Goal: Transaction & Acquisition: Purchase product/service

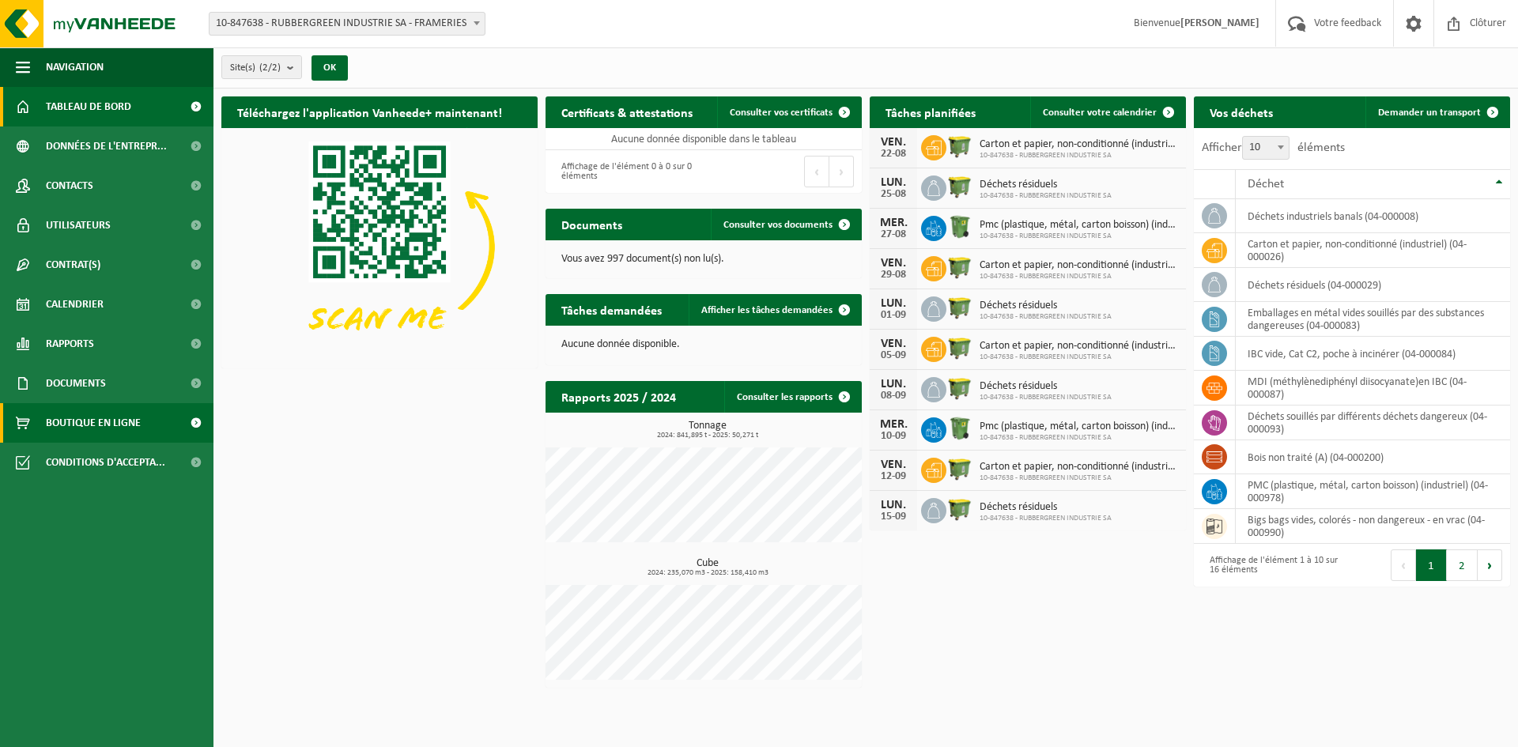
click at [112, 427] on span "Boutique en ligne" at bounding box center [93, 423] width 95 height 40
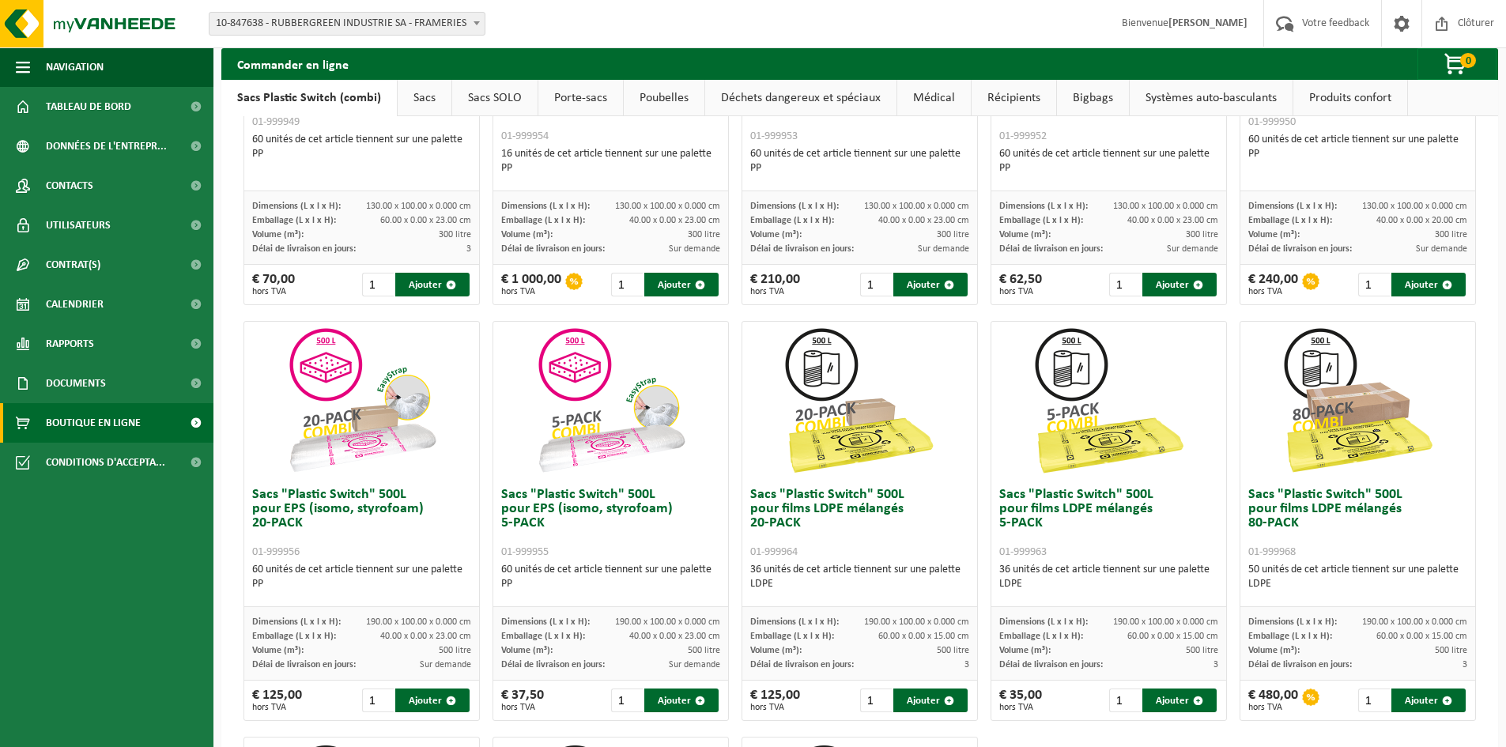
scroll to position [316, 0]
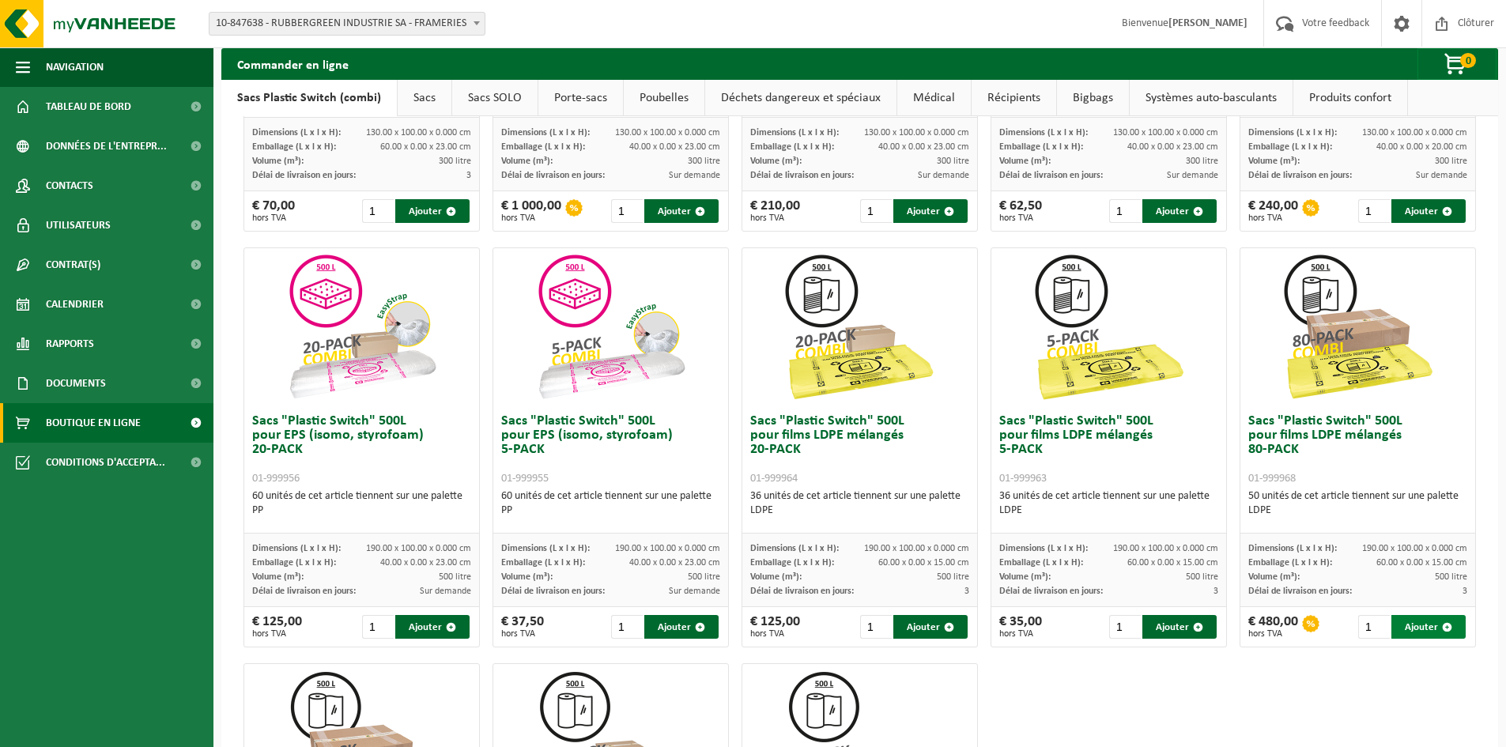
click at [1413, 629] on button "Ajouter" at bounding box center [1429, 627] width 74 height 24
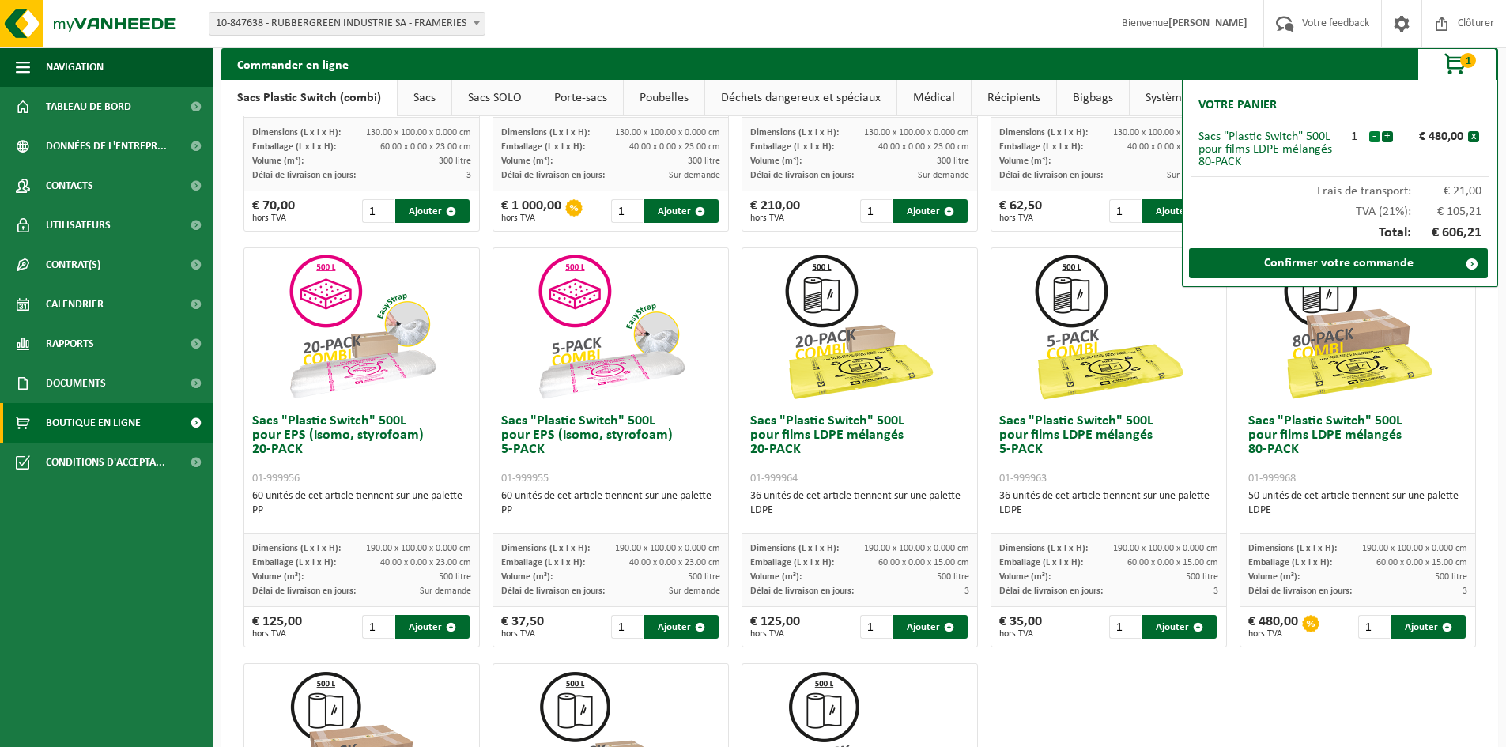
click at [1375, 137] on button "-" at bounding box center [1375, 136] width 11 height 11
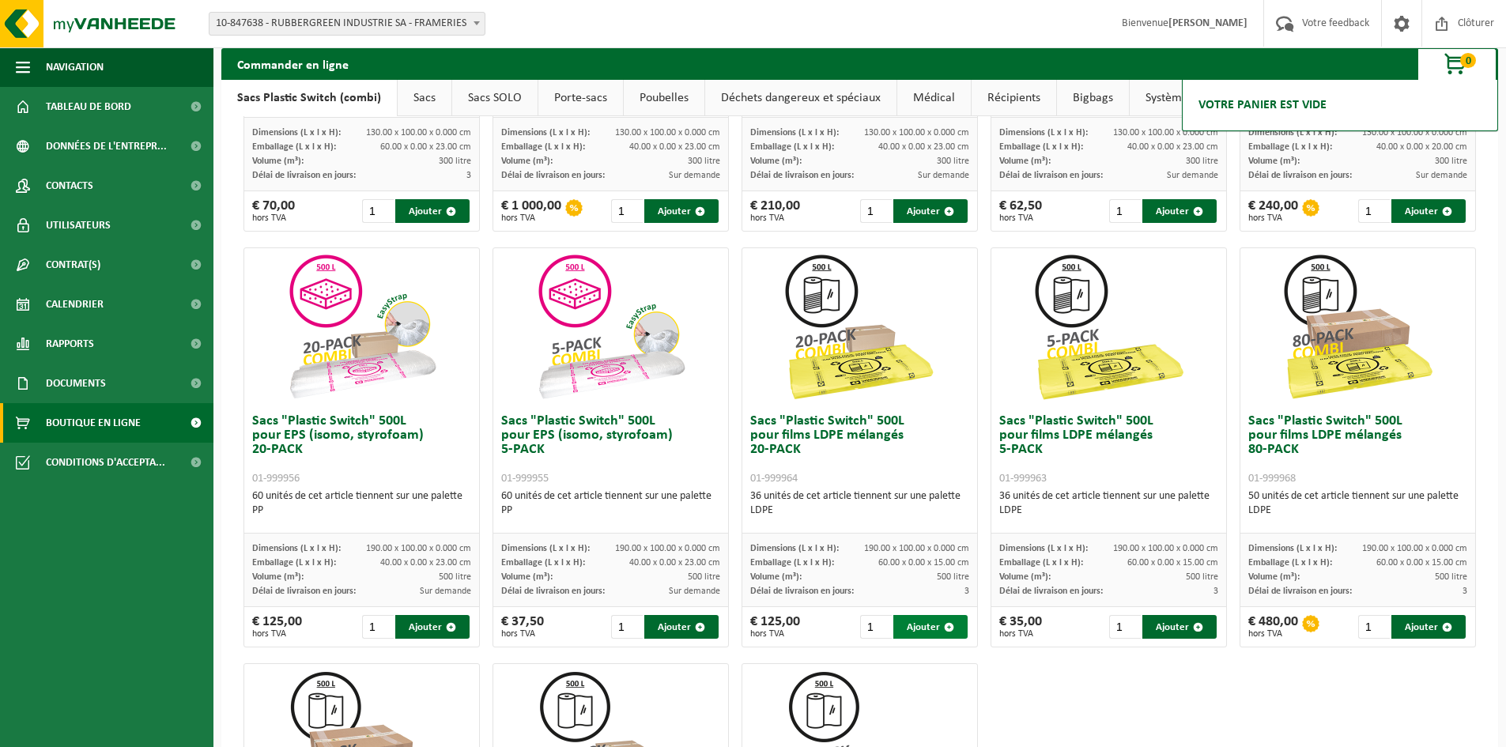
click at [921, 629] on button "Ajouter" at bounding box center [931, 627] width 74 height 24
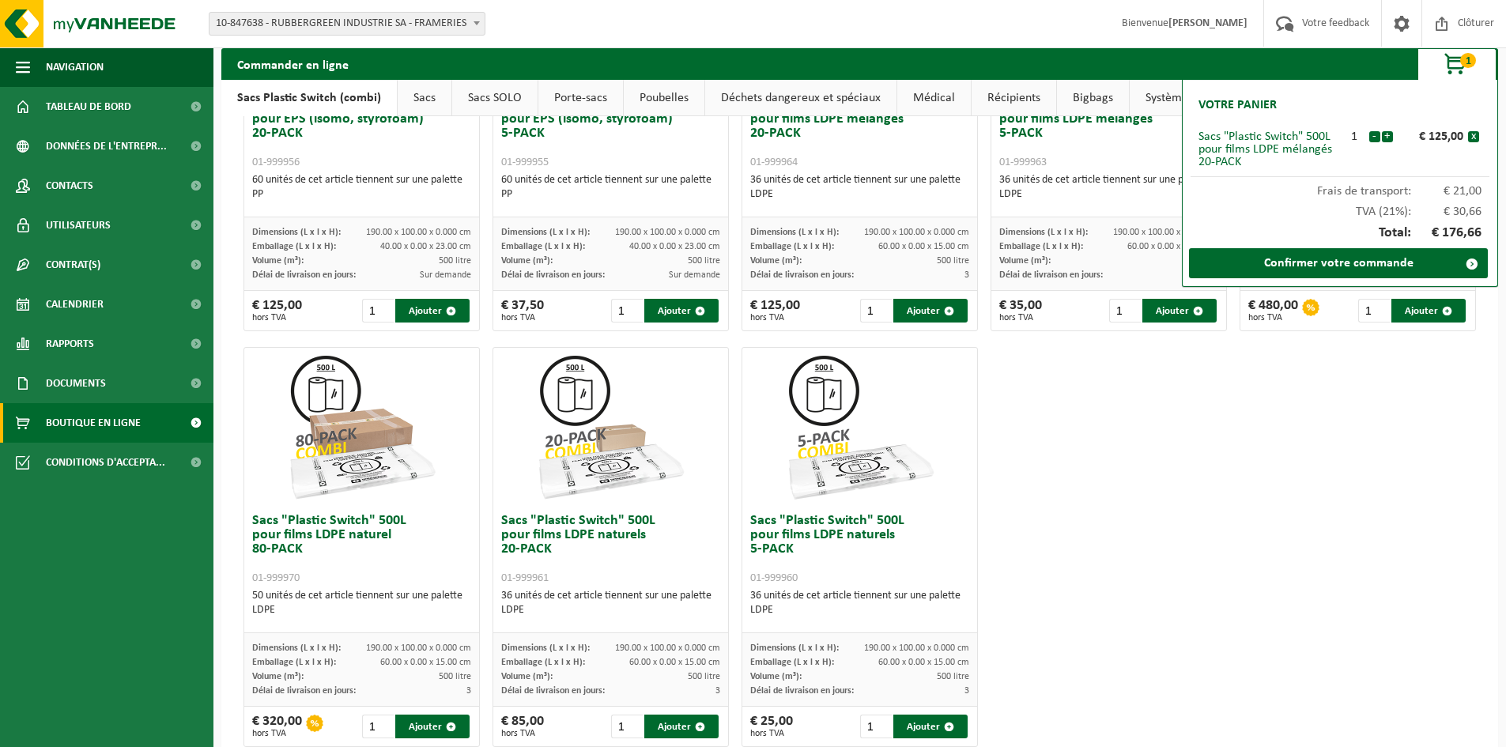
scroll to position [672, 0]
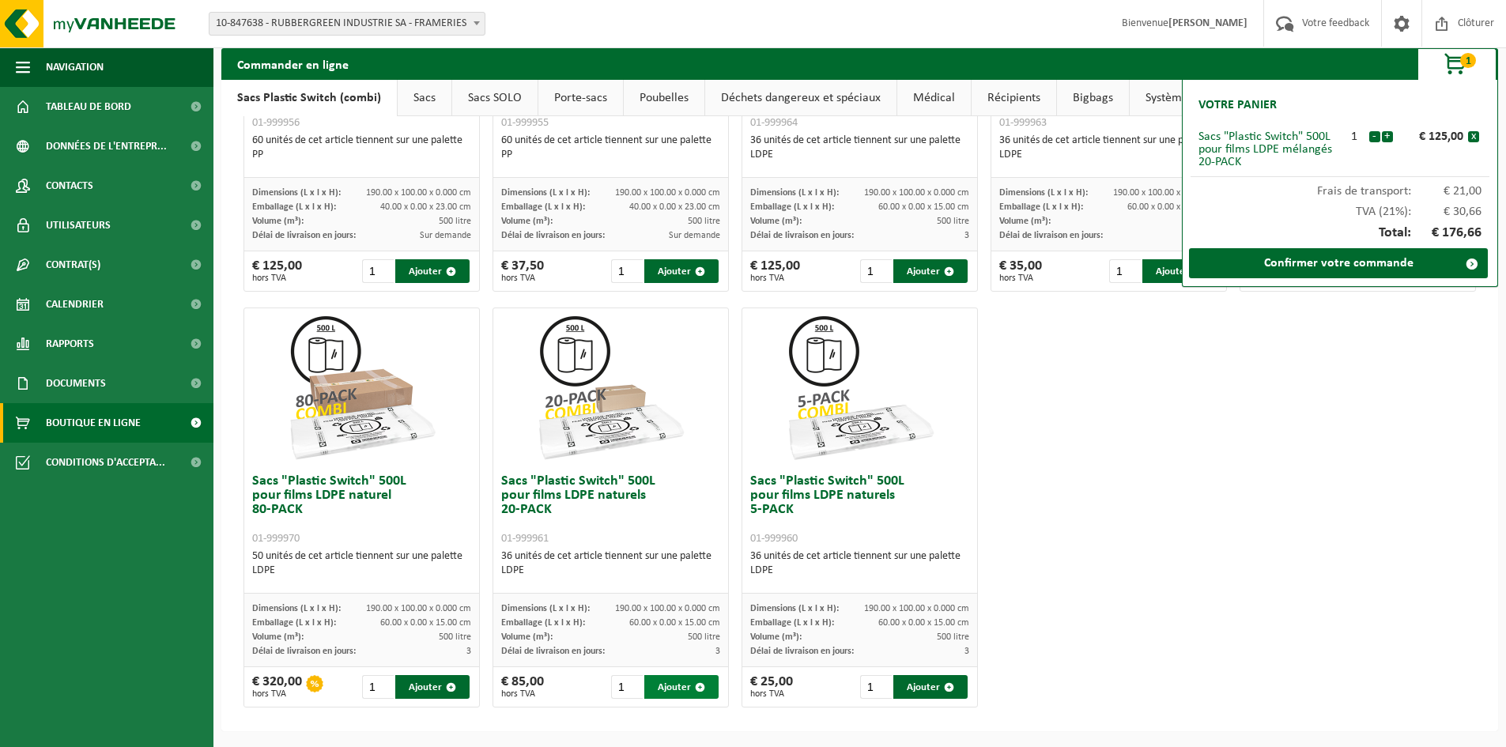
click at [649, 684] on button "Ajouter" at bounding box center [681, 687] width 74 height 24
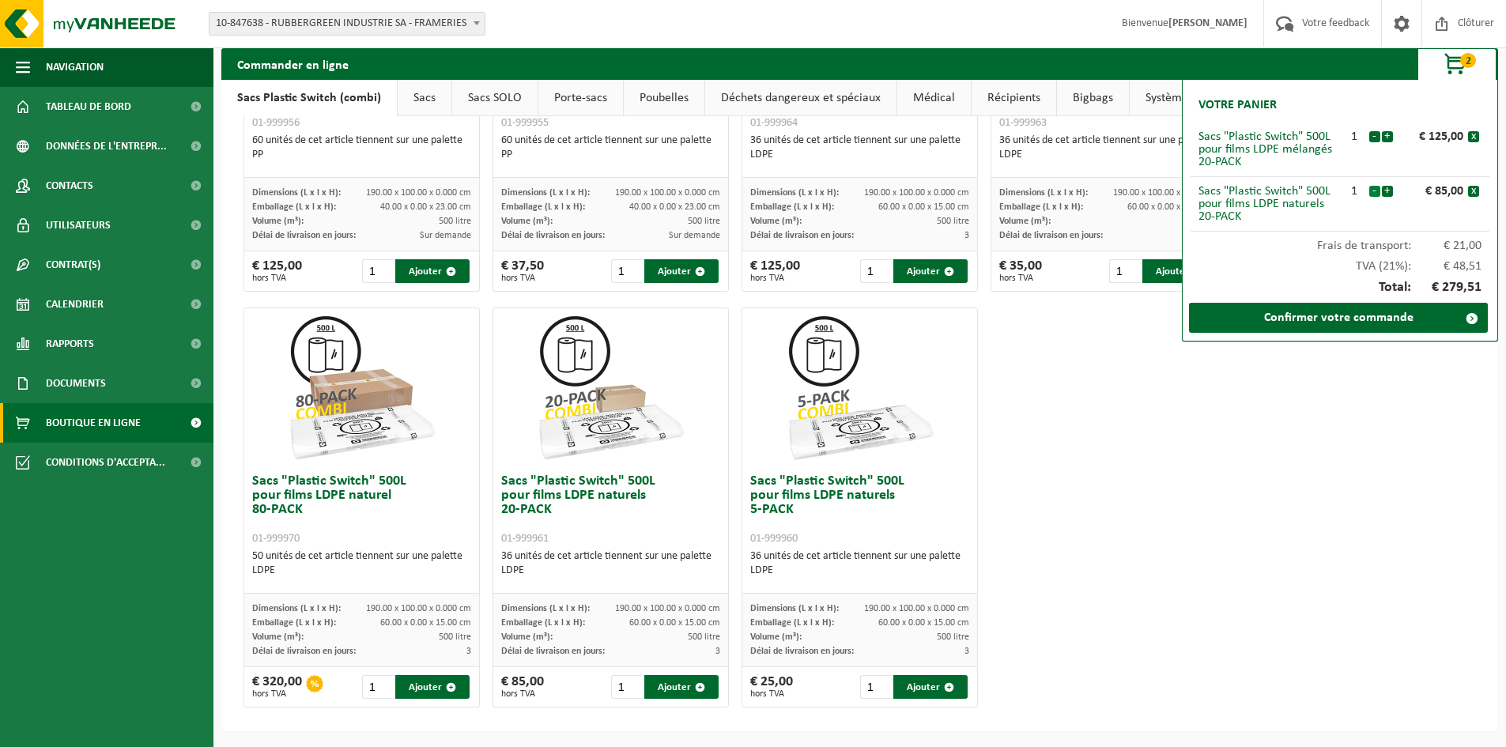
click at [1373, 192] on button "-" at bounding box center [1375, 191] width 11 height 11
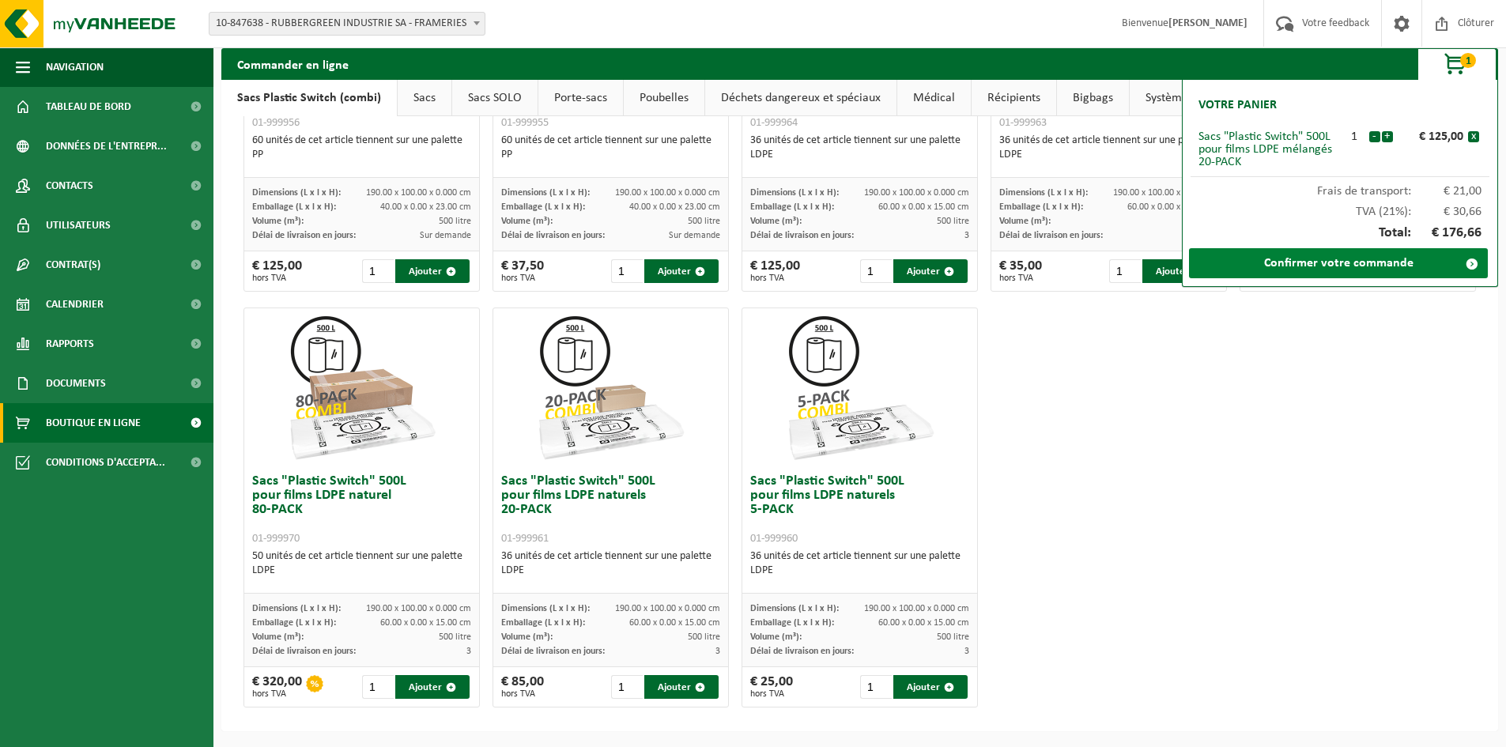
click at [1333, 269] on link "Confirmer votre commande" at bounding box center [1338, 263] width 299 height 30
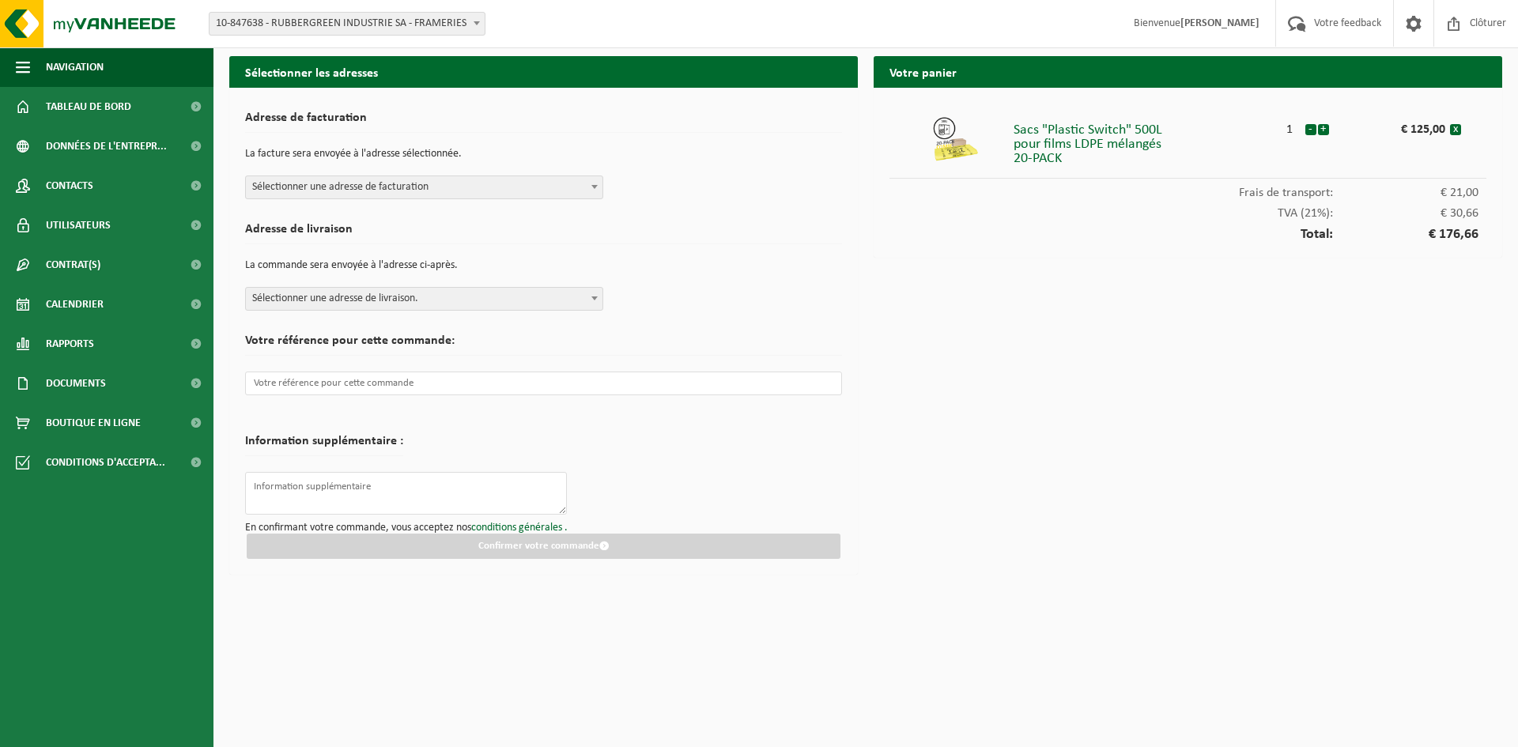
click at [582, 193] on span "Sélectionner une adresse de facturation" at bounding box center [424, 187] width 357 height 22
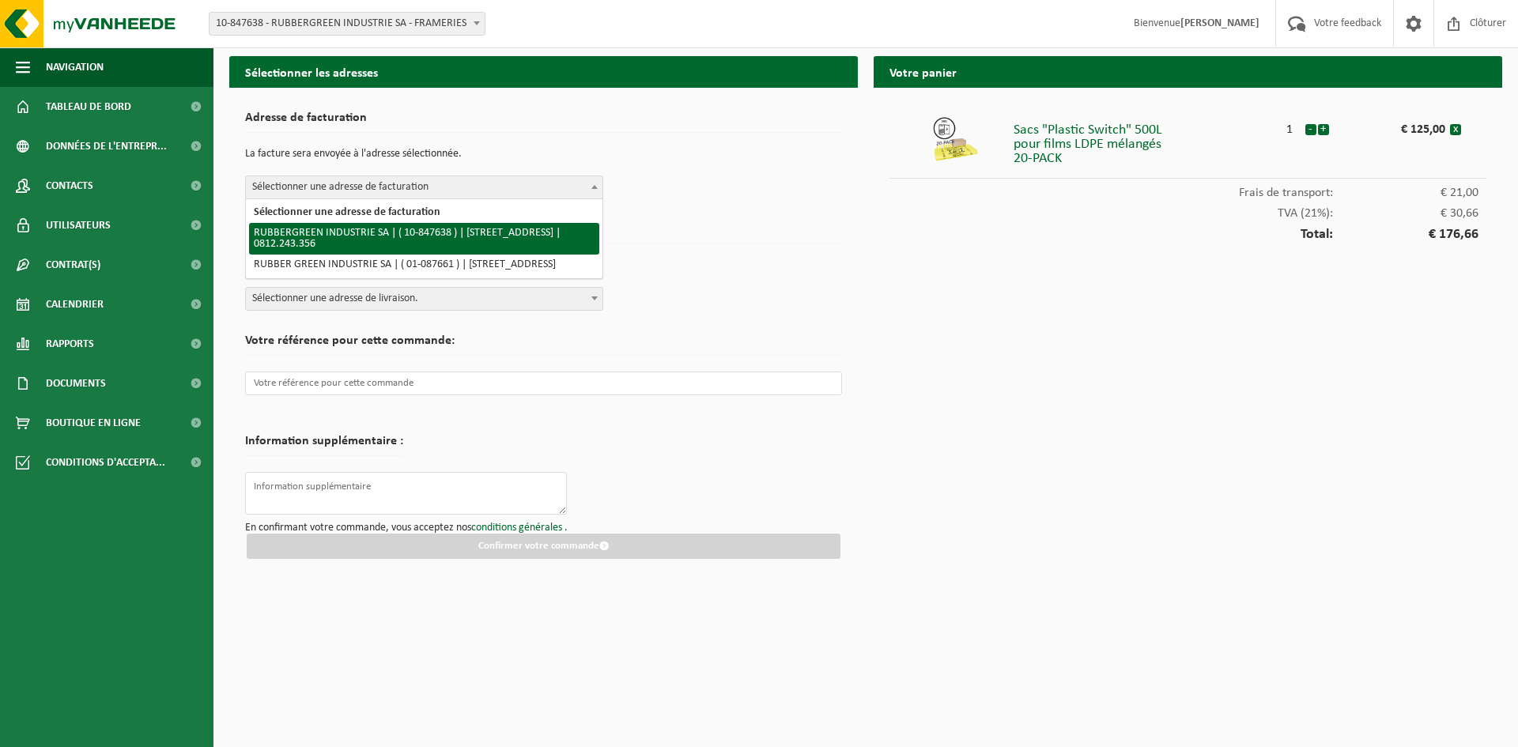
select select "95962"
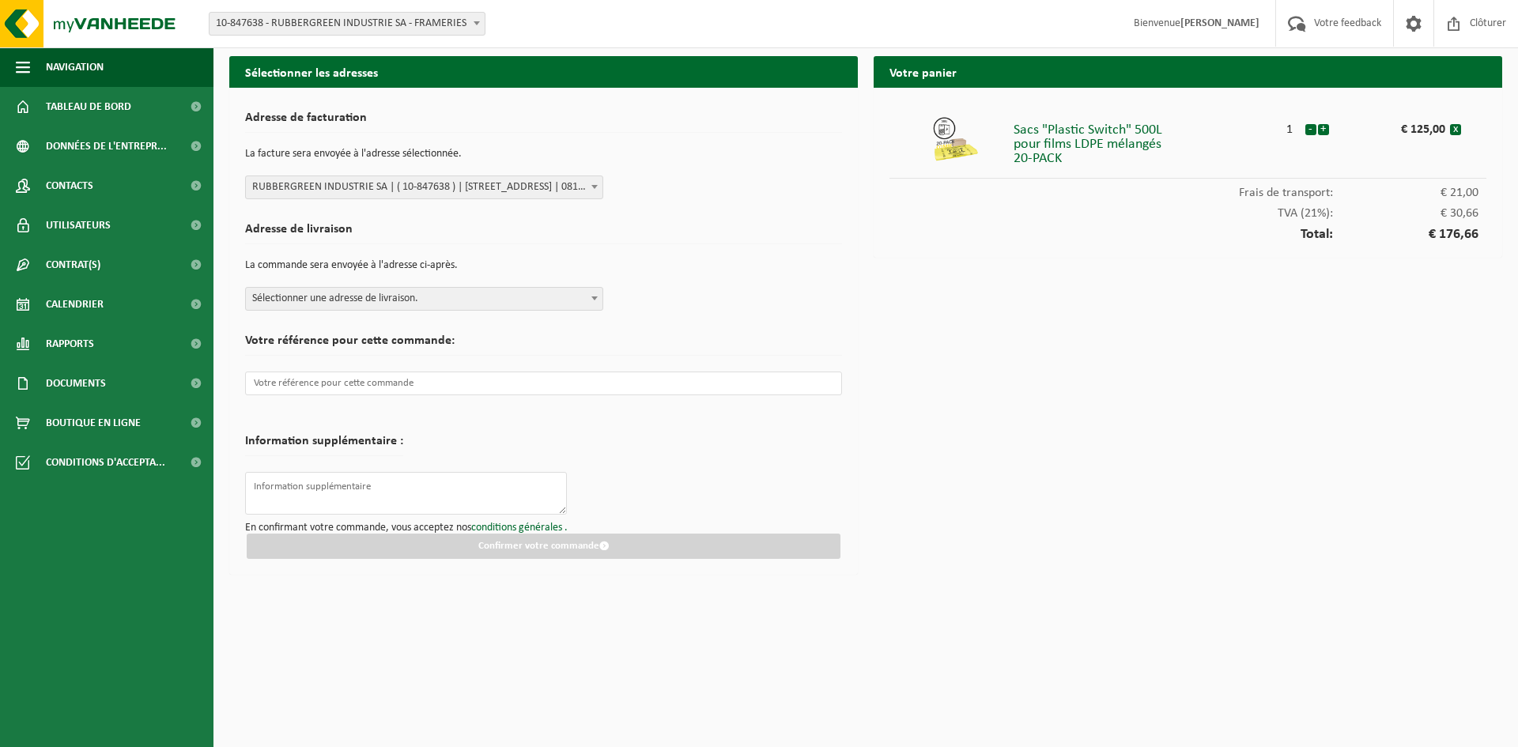
click at [500, 296] on span "Sélectionner une adresse de livraison." at bounding box center [424, 299] width 357 height 22
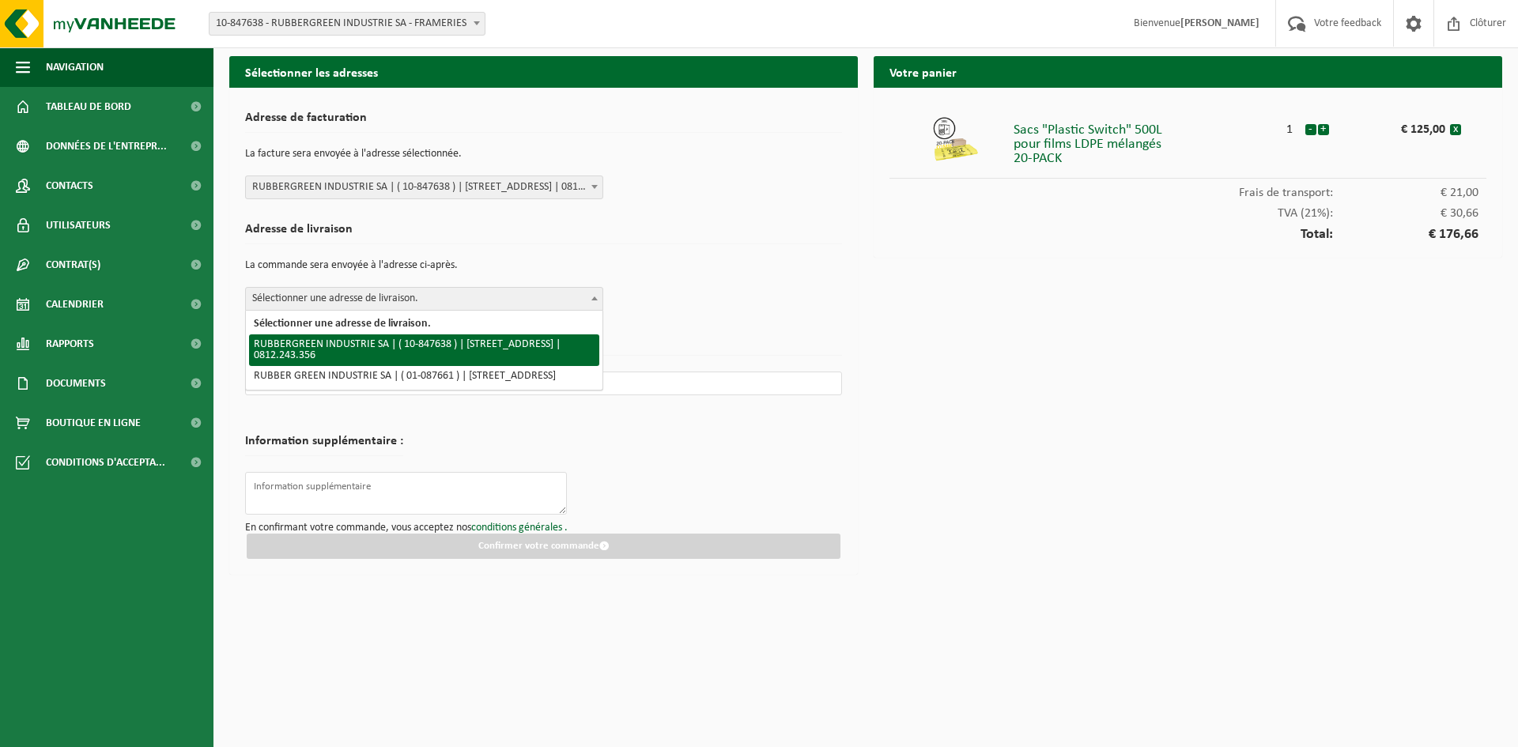
select select "95962"
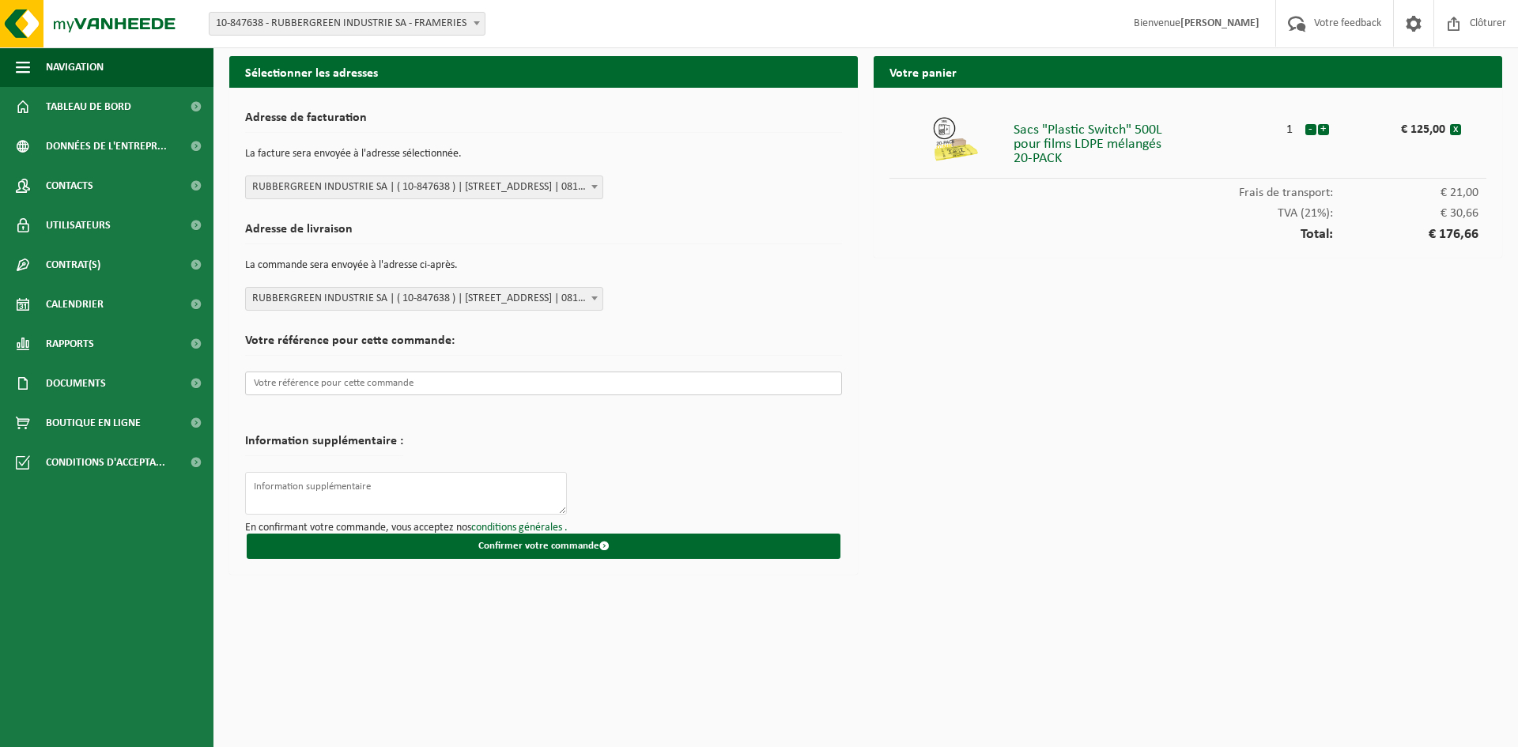
click at [387, 394] on input "text" at bounding box center [543, 384] width 597 height 24
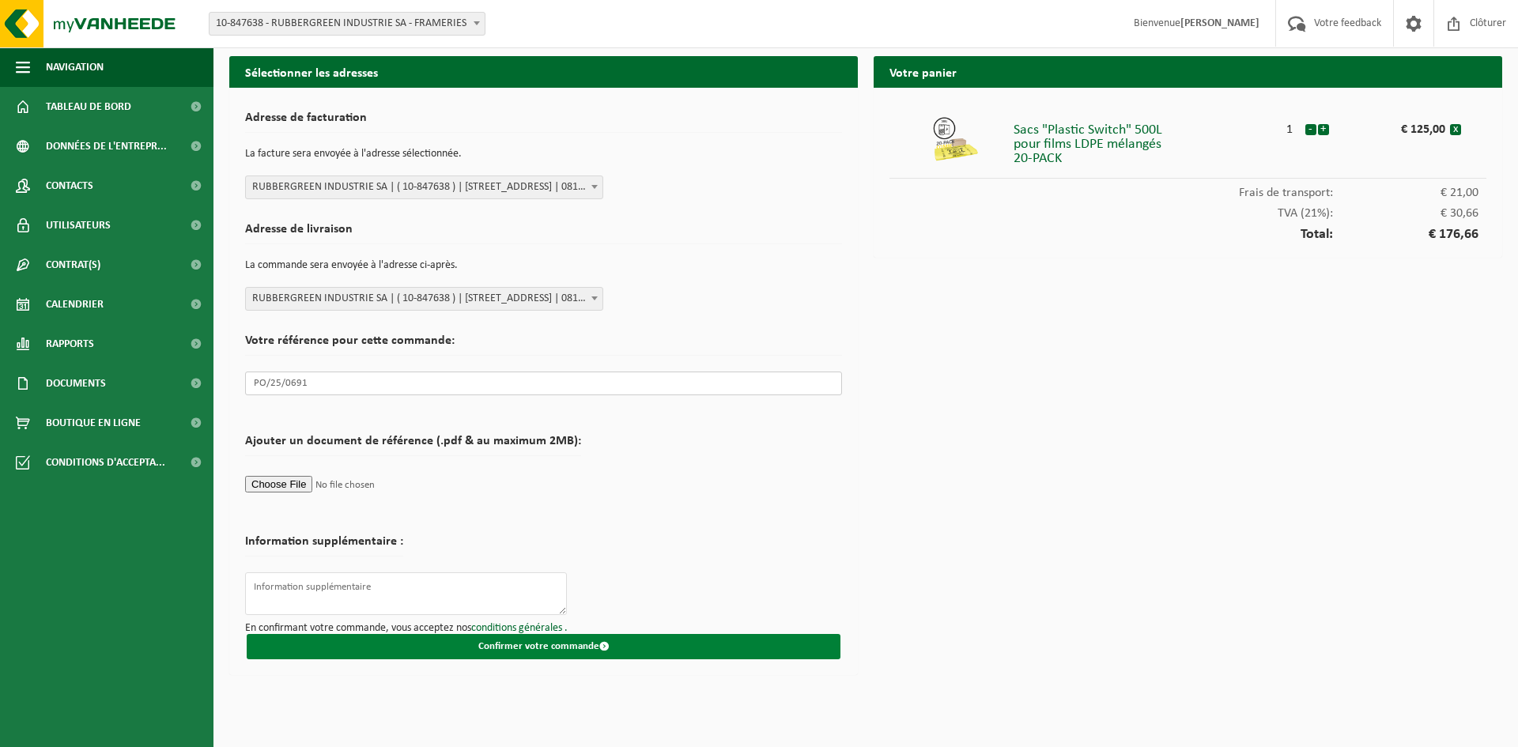
type input "PO/25/0691"
click at [484, 643] on button "Confirmer votre commande" at bounding box center [544, 646] width 594 height 25
